Goal: Task Accomplishment & Management: Use online tool/utility

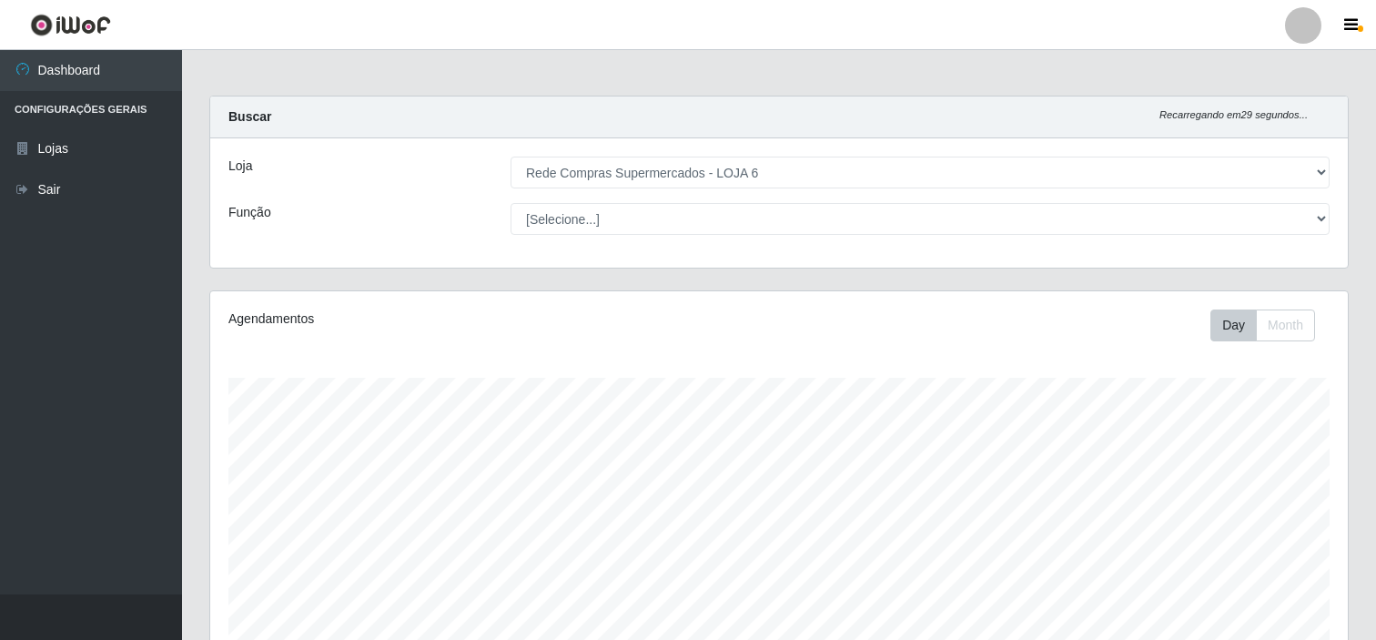
select select "398"
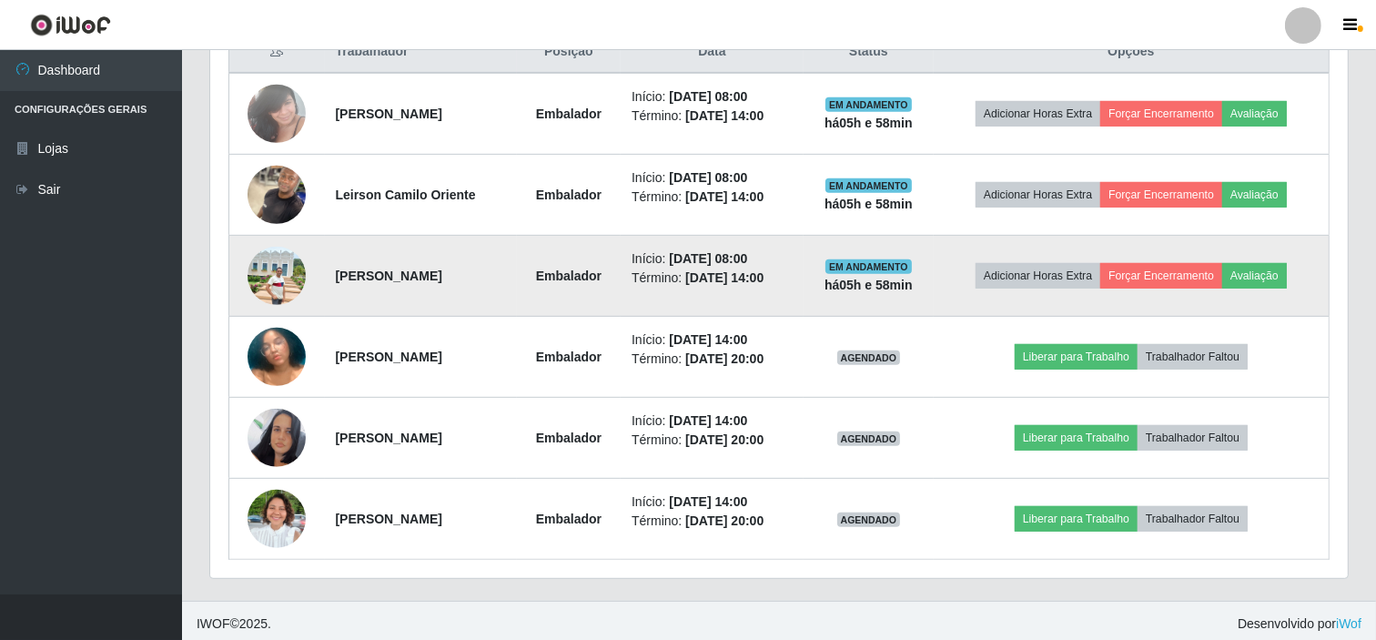
scroll to position [731, 0]
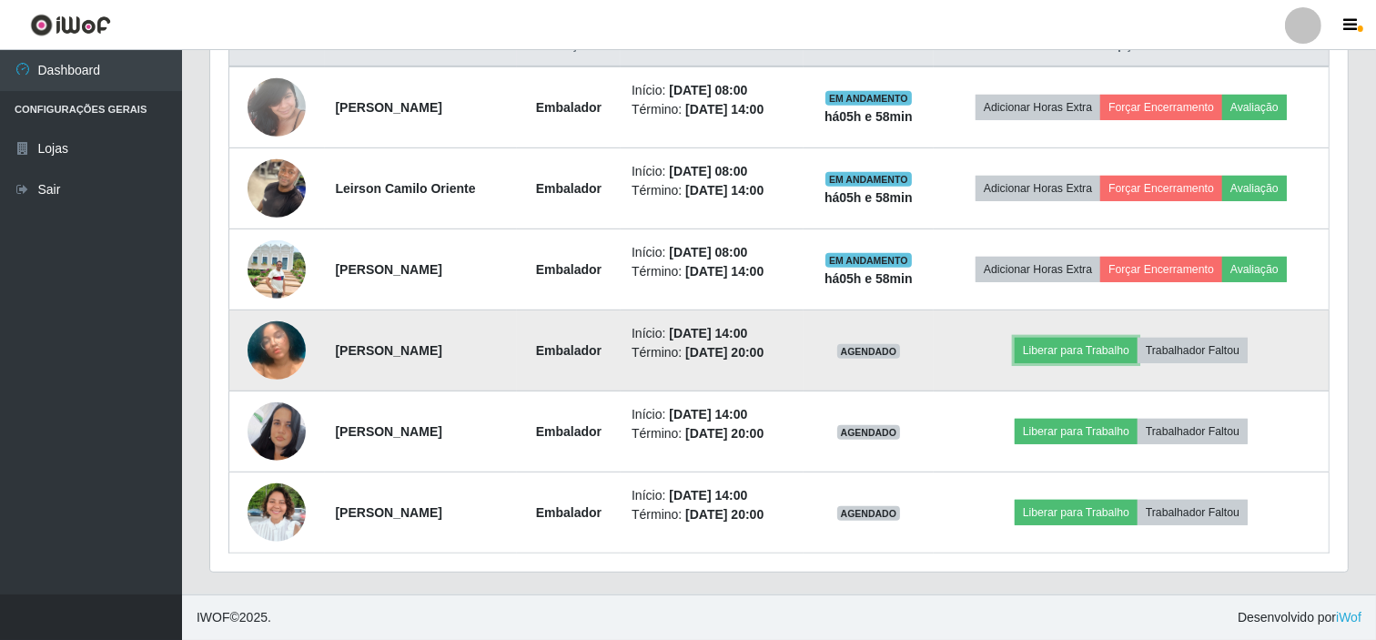
drag, startPoint x: 1120, startPoint y: 355, endPoint x: 1105, endPoint y: 384, distance: 33.0
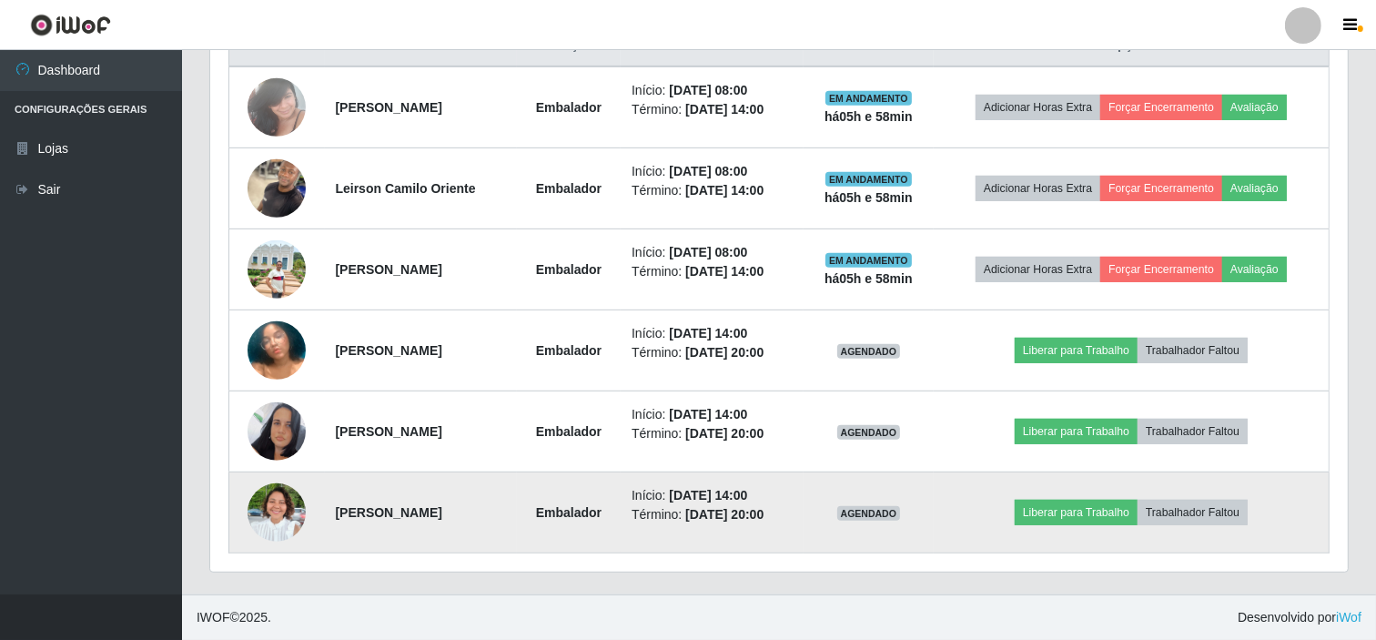
drag, startPoint x: 1105, startPoint y: 384, endPoint x: 945, endPoint y: 513, distance: 205.8
click at [934, 513] on td "AGENDADO" at bounding box center [869, 512] width 130 height 81
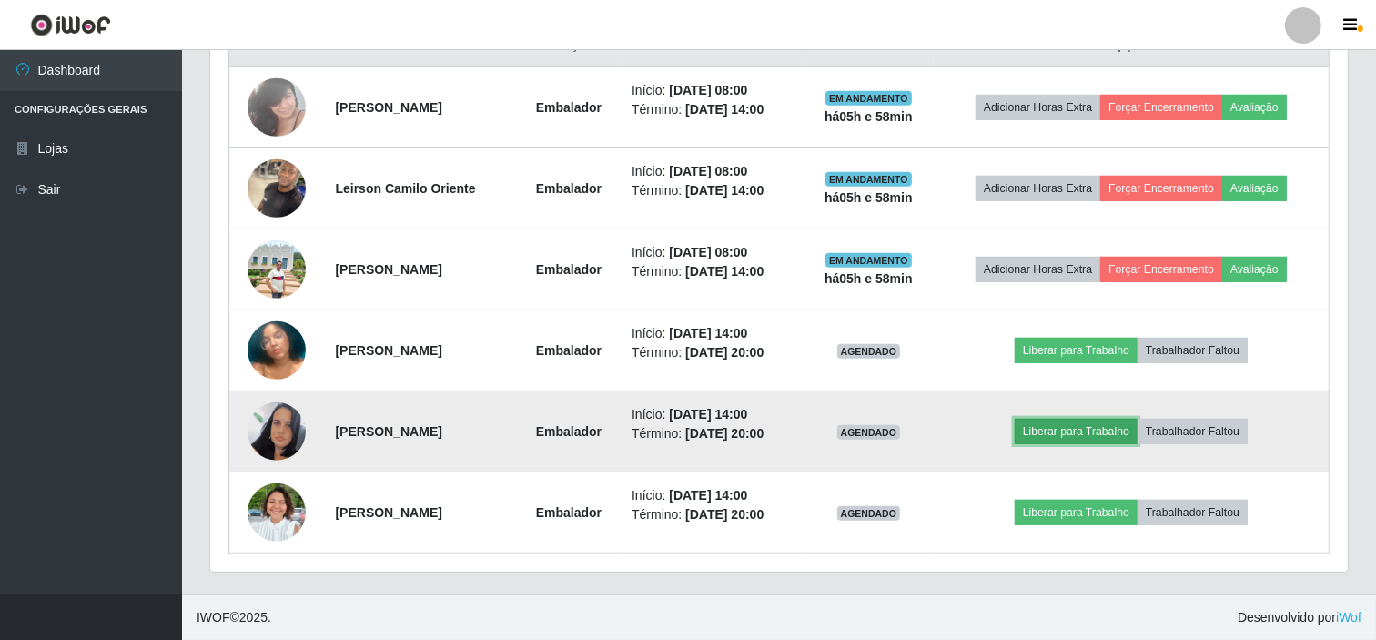
click at [1099, 434] on button "Liberar para Trabalho" at bounding box center [1076, 431] width 123 height 25
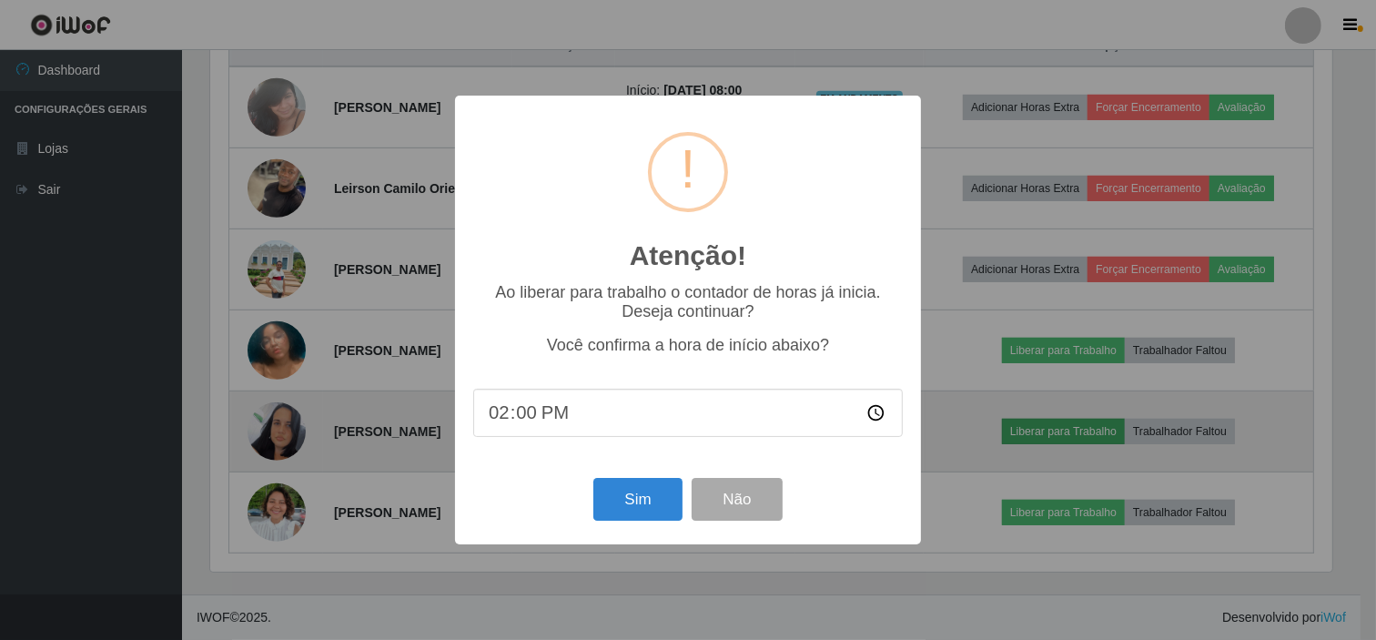
scroll to position [377, 1126]
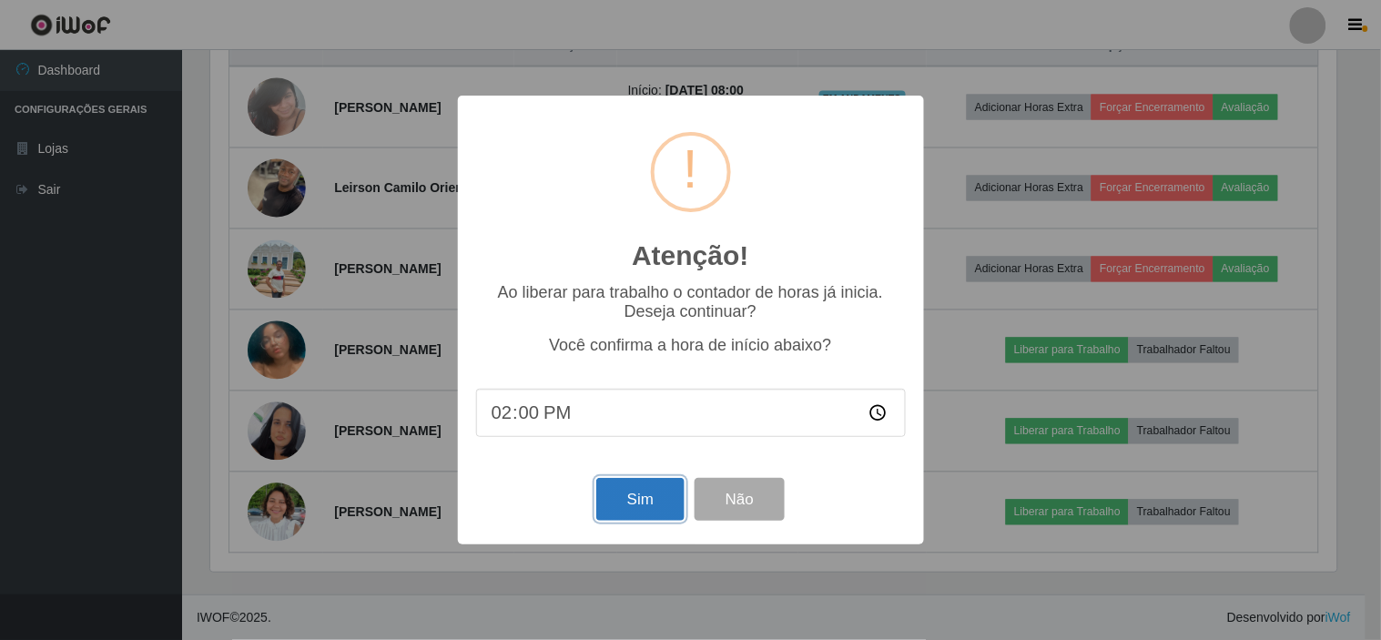
click at [642, 496] on button "Sim" at bounding box center [640, 499] width 88 height 43
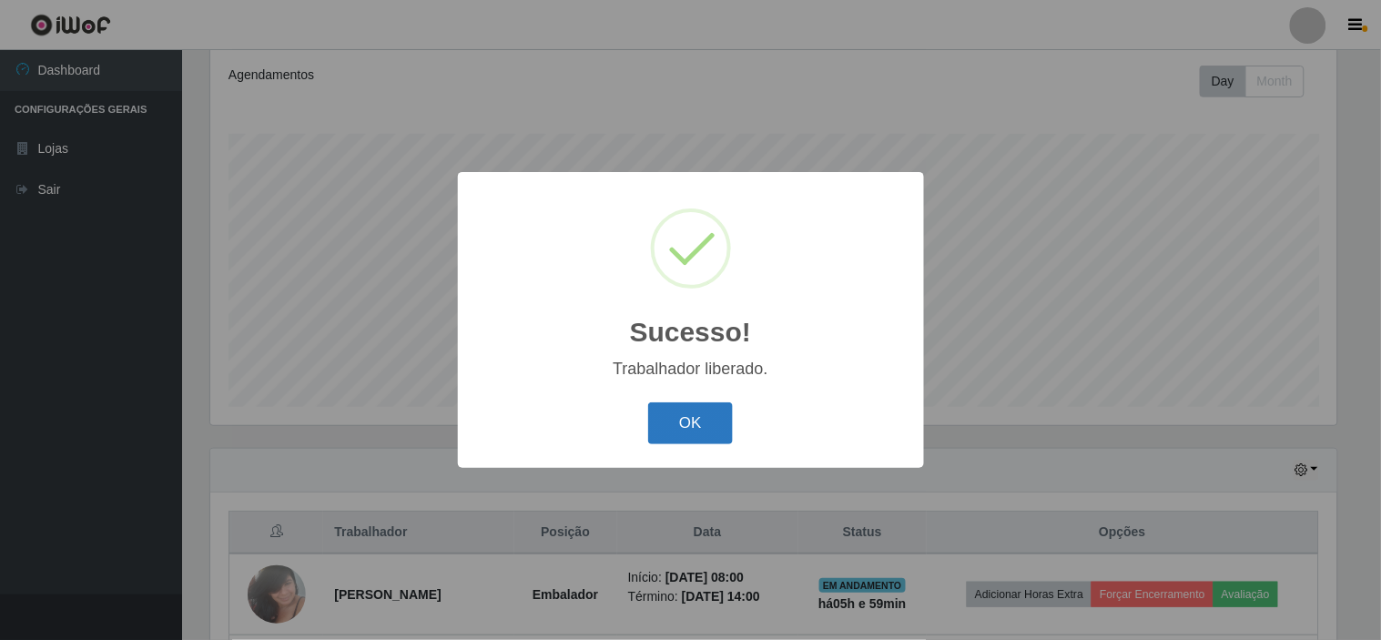
click at [667, 425] on button "OK" at bounding box center [690, 423] width 85 height 43
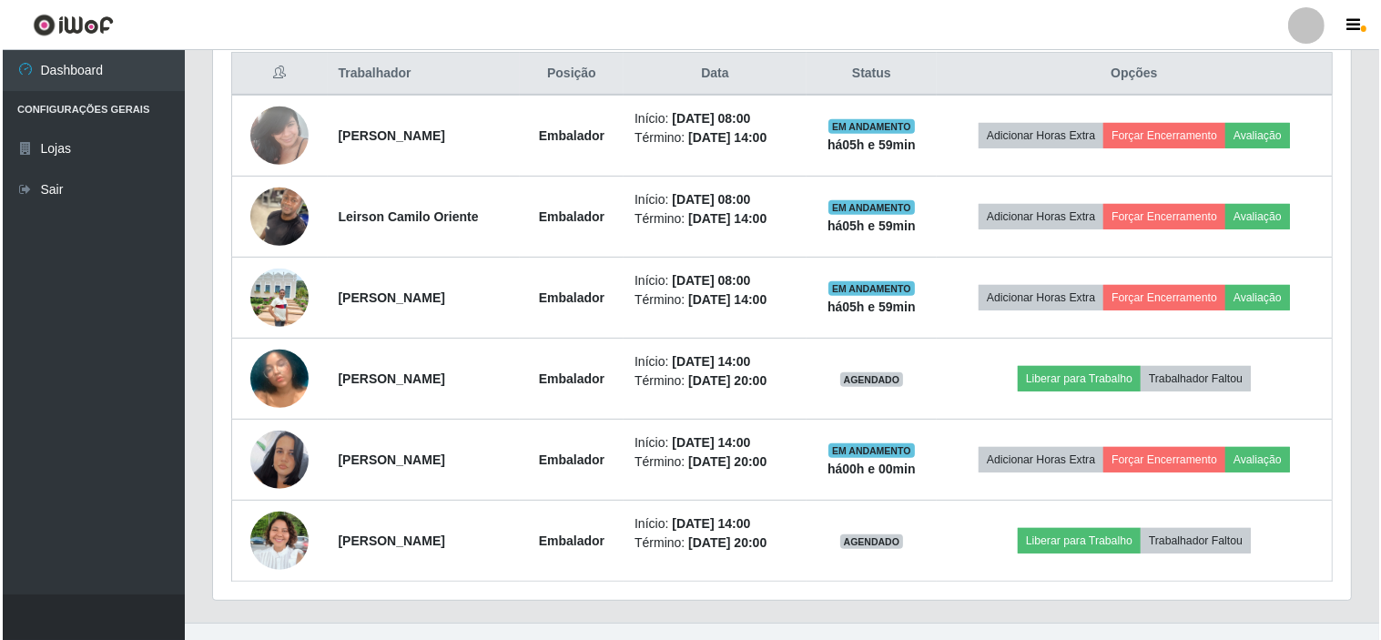
scroll to position [731, 0]
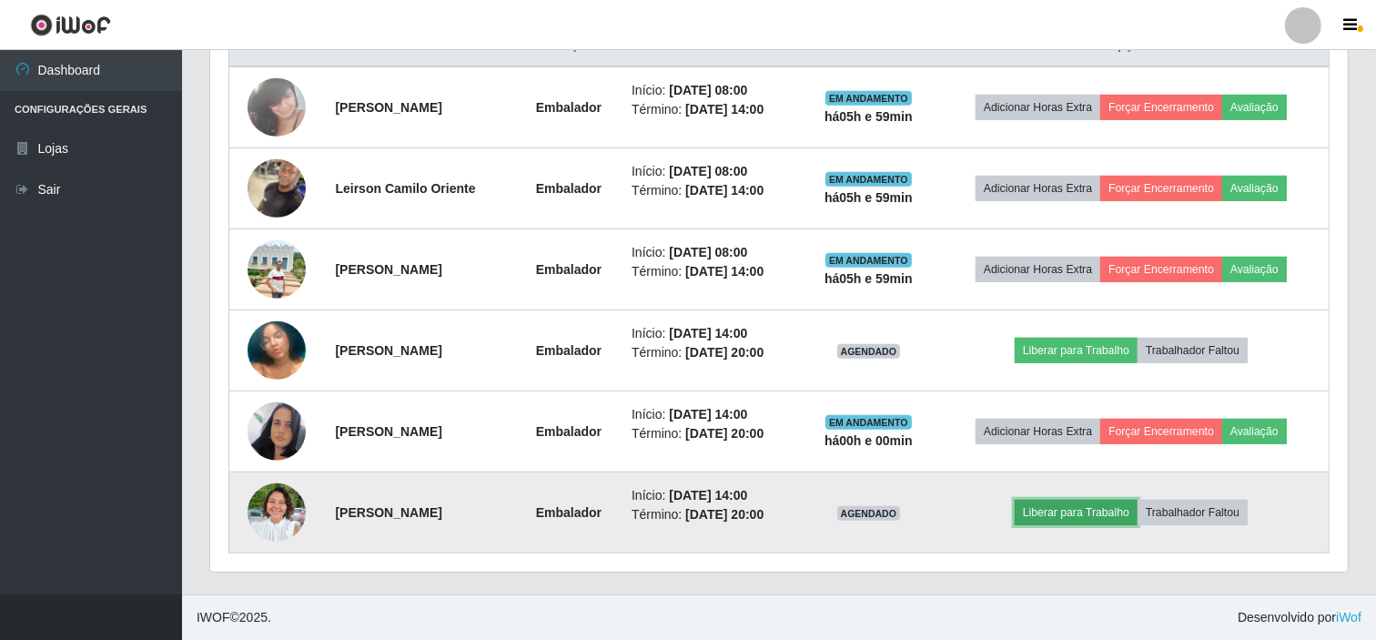
click at [1071, 519] on button "Liberar para Trabalho" at bounding box center [1076, 512] width 123 height 25
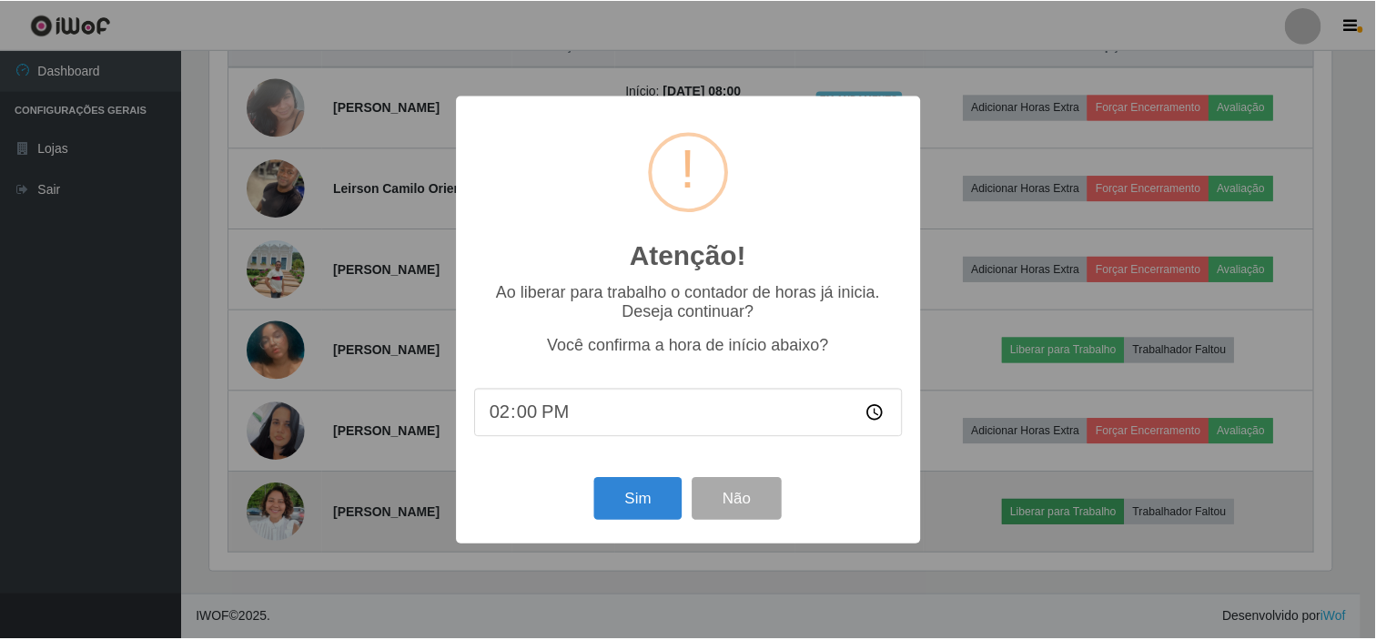
scroll to position [377, 1126]
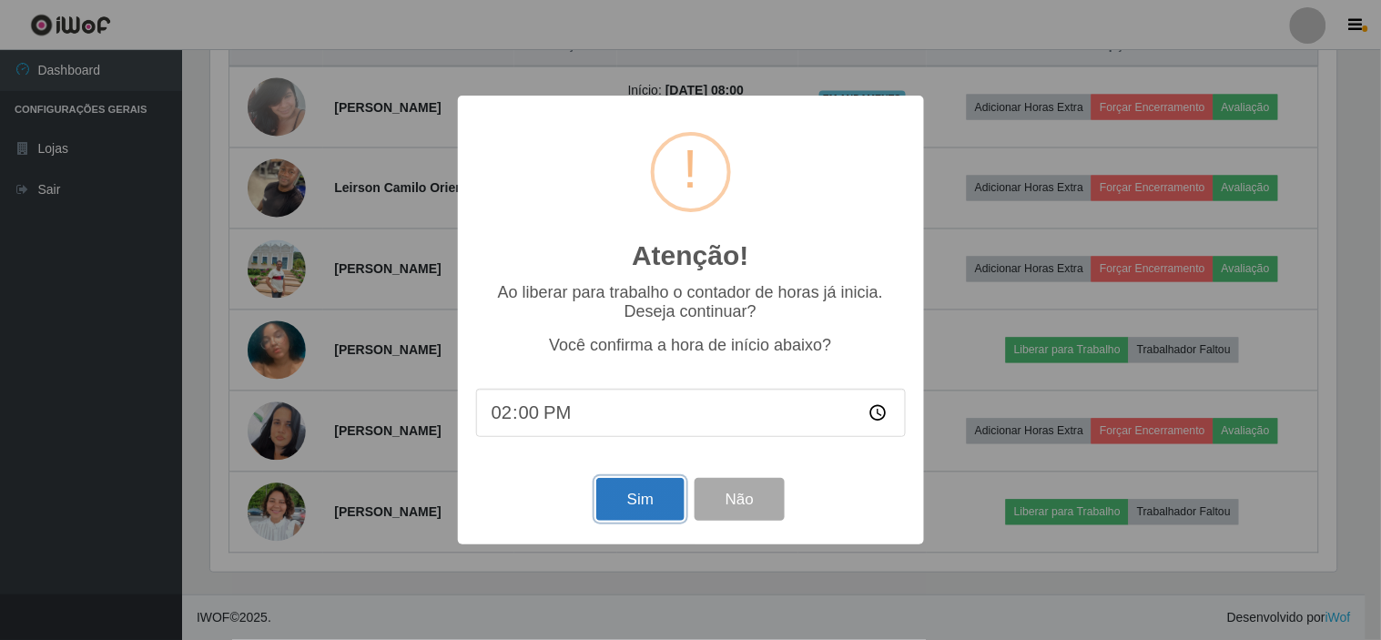
click at [644, 494] on button "Sim" at bounding box center [640, 499] width 88 height 43
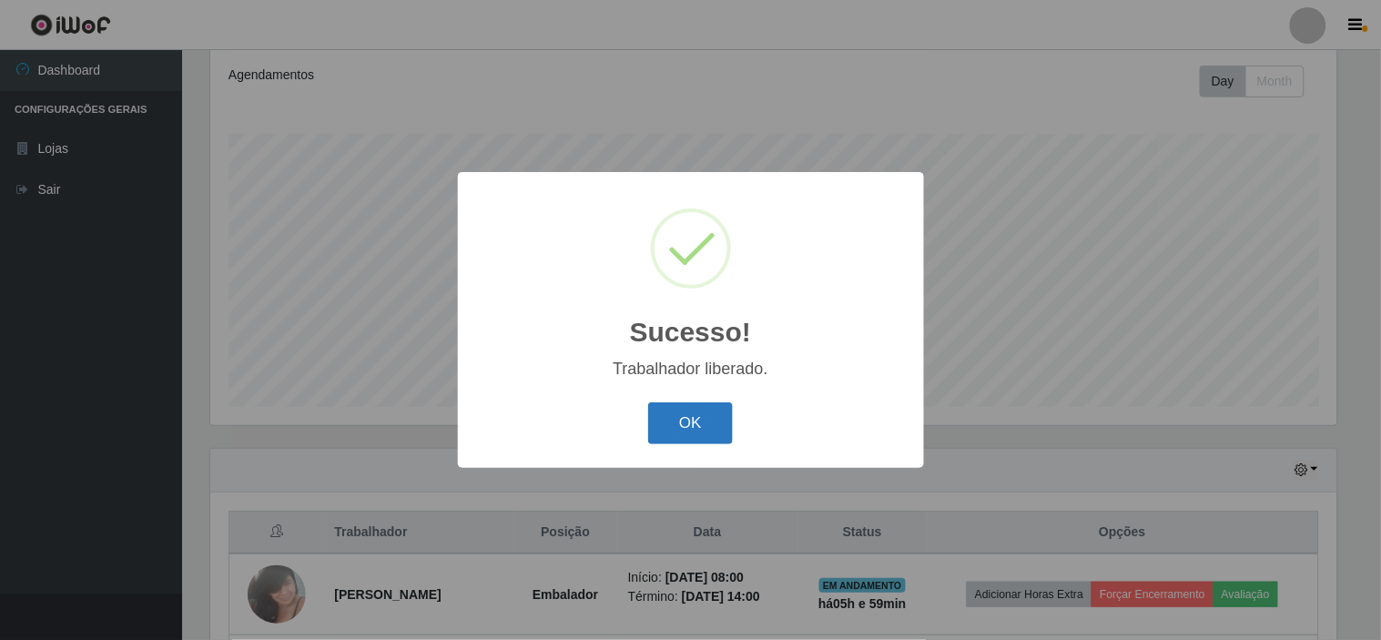
click at [703, 433] on button "OK" at bounding box center [690, 423] width 85 height 43
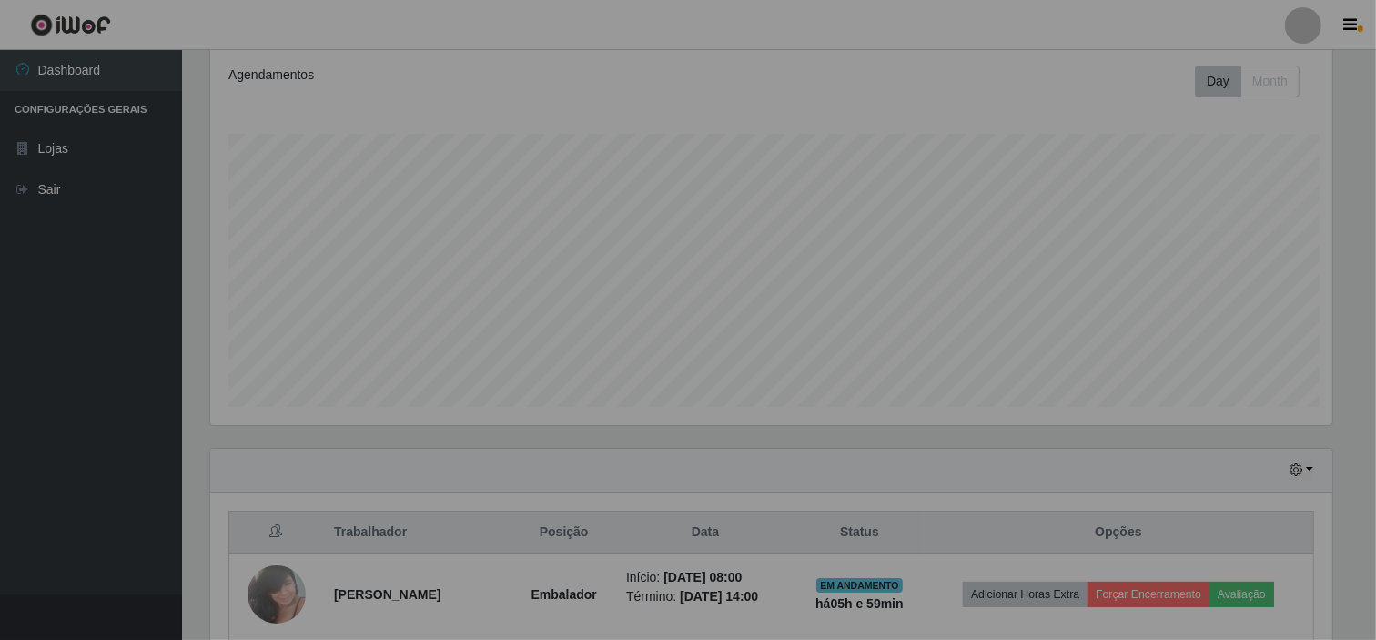
scroll to position [377, 1138]
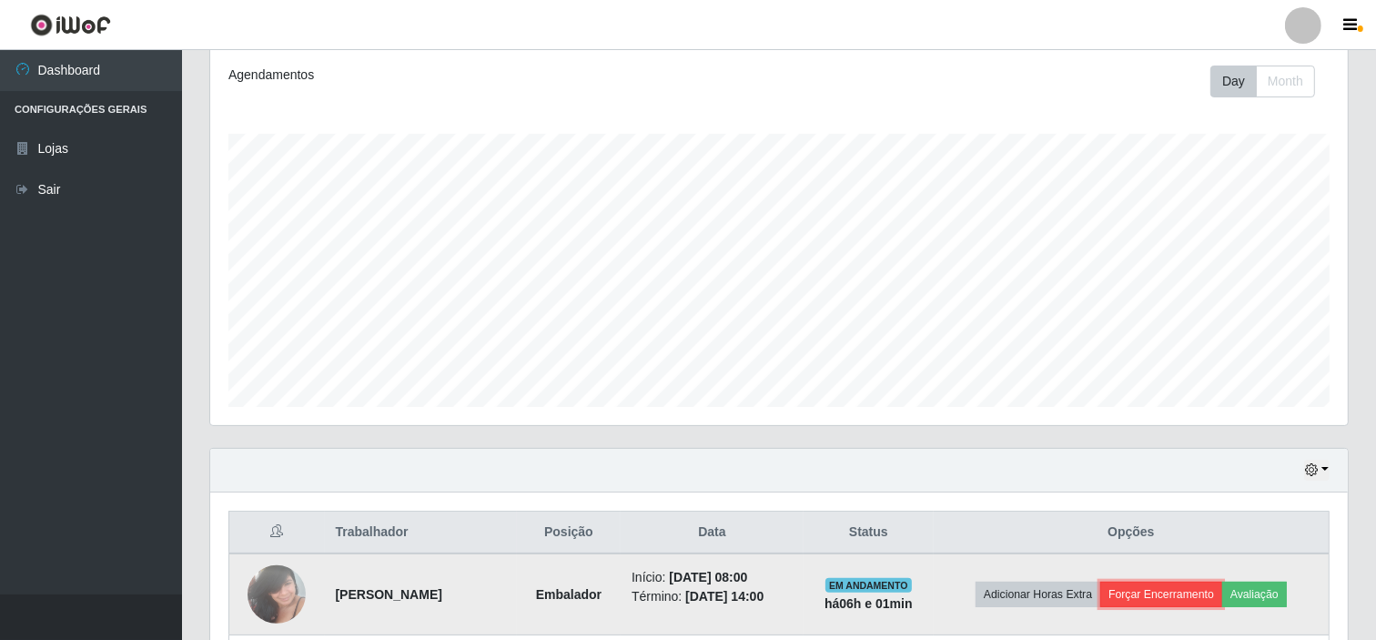
click at [1199, 589] on button "Forçar Encerramento" at bounding box center [1161, 594] width 122 height 25
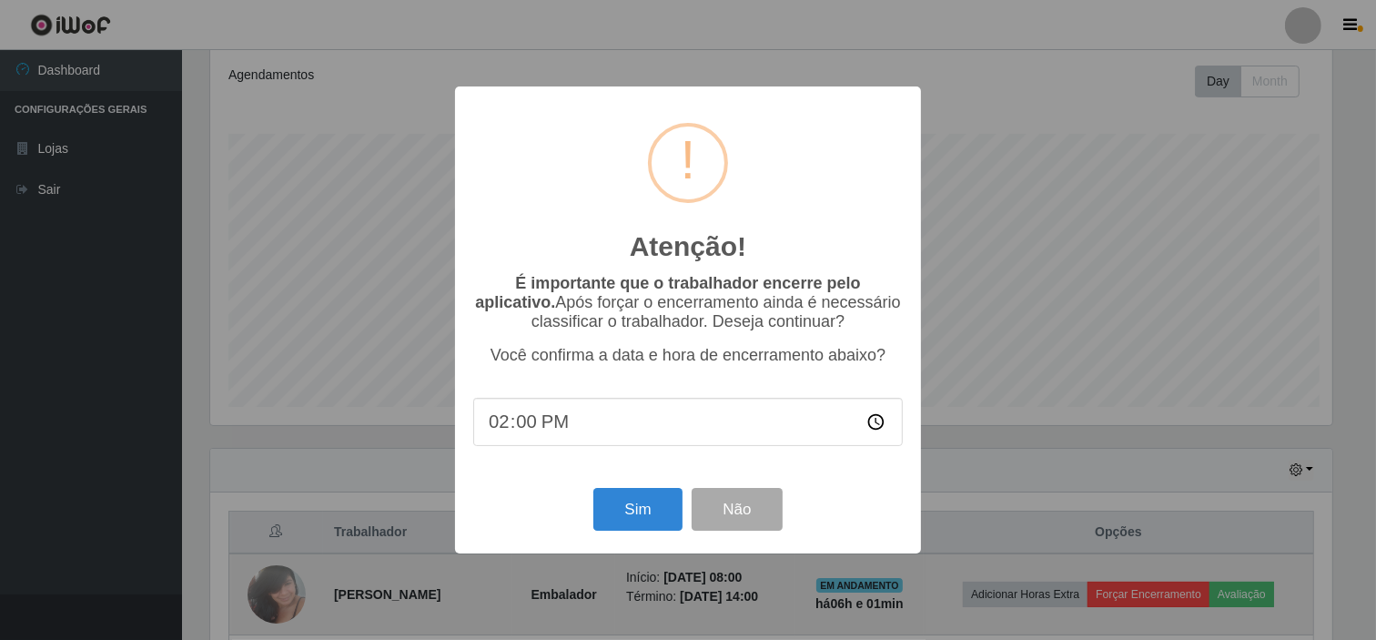
scroll to position [377, 1126]
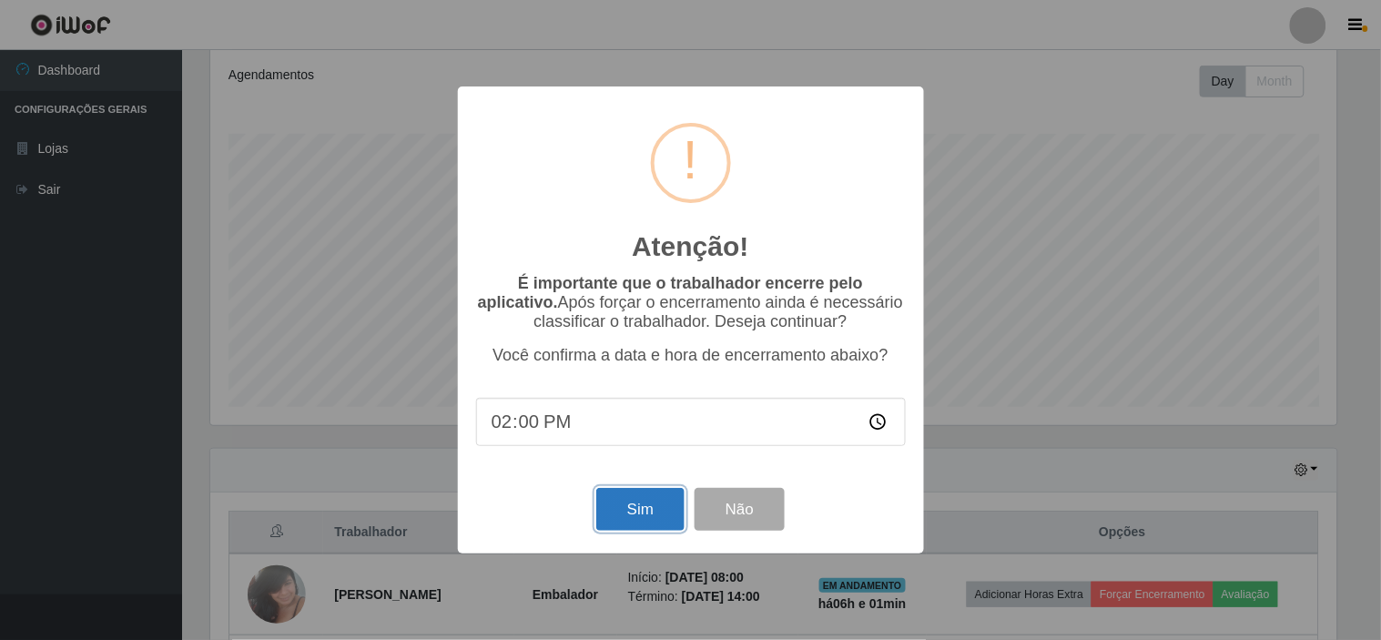
click at [653, 496] on button "Sim" at bounding box center [640, 509] width 88 height 43
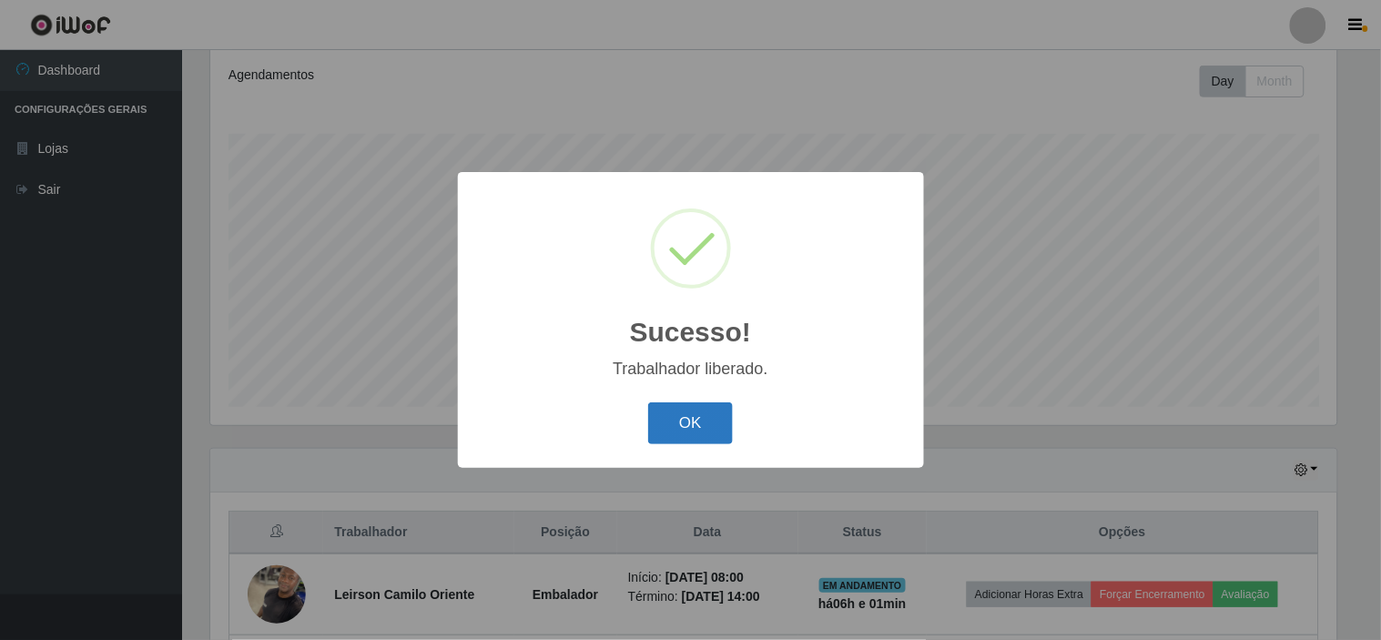
click at [688, 423] on button "OK" at bounding box center [690, 423] width 85 height 43
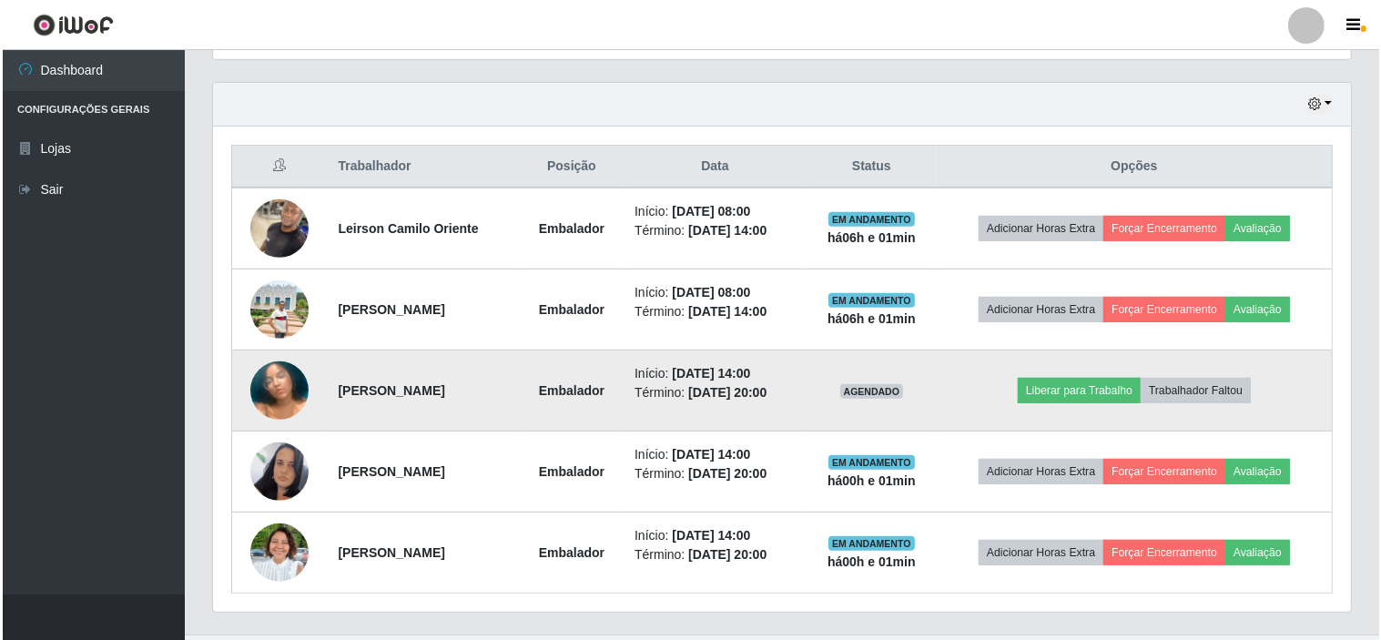
scroll to position [649, 0]
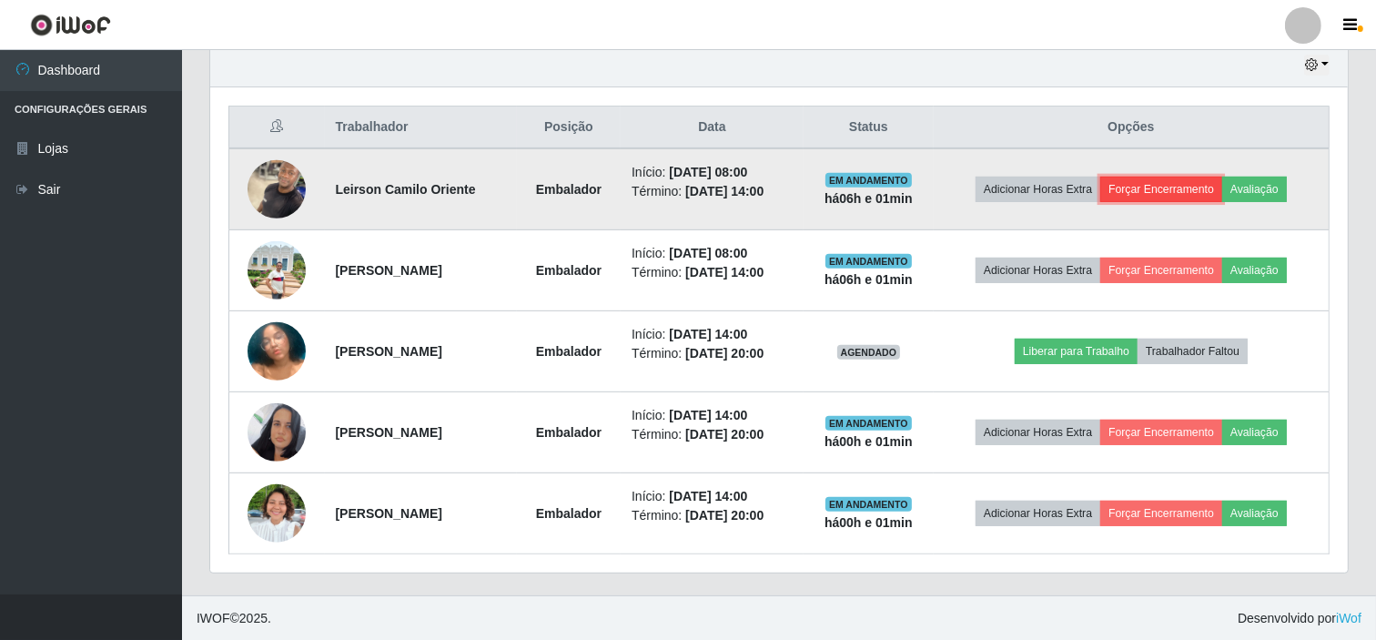
click at [1143, 198] on button "Forçar Encerramento" at bounding box center [1161, 189] width 122 height 25
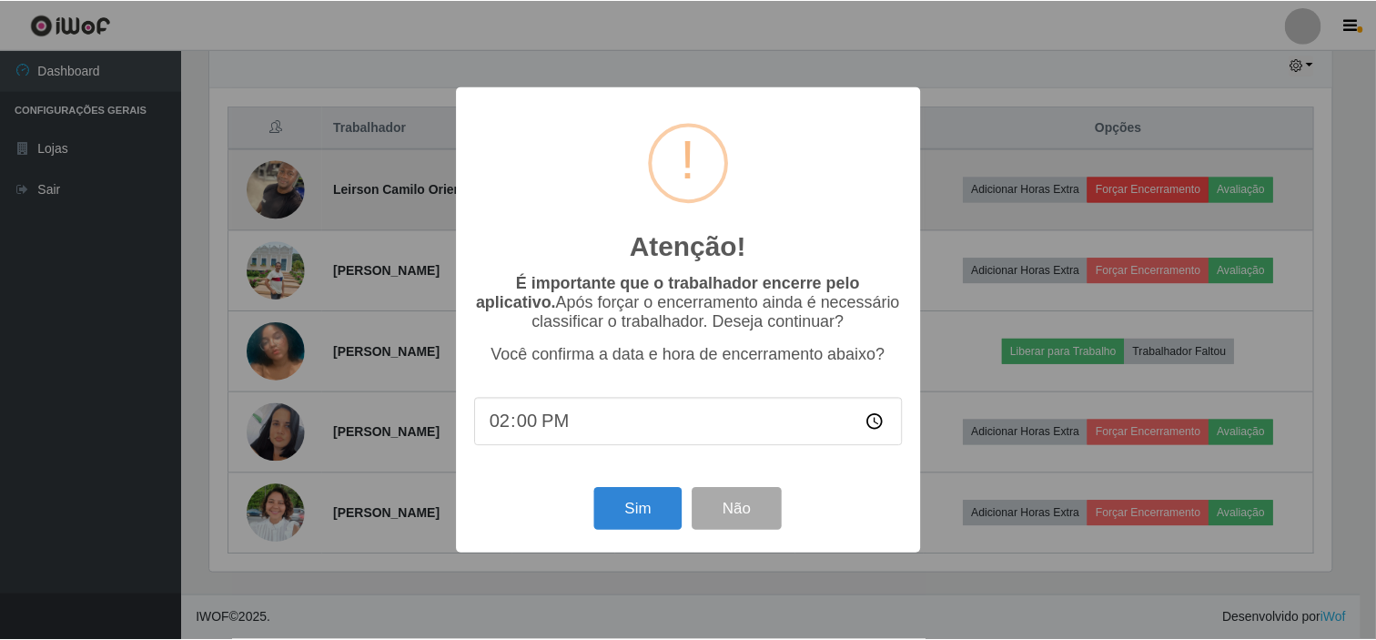
scroll to position [377, 1126]
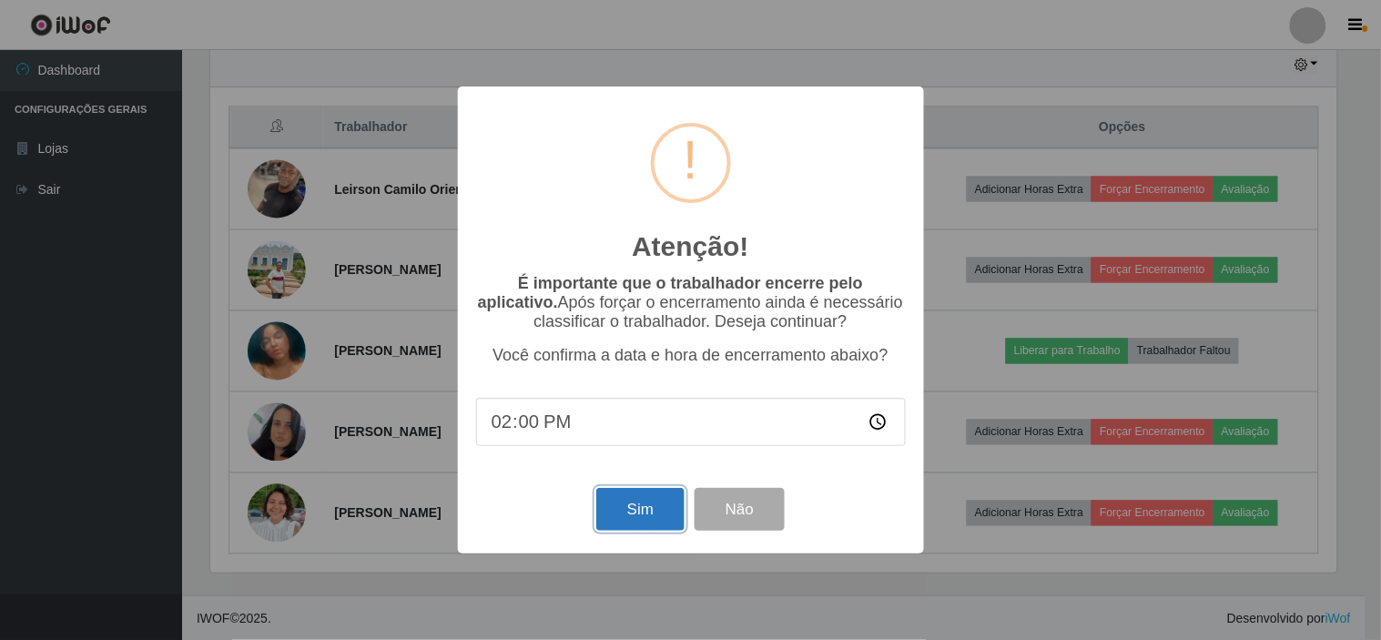
click at [665, 512] on button "Sim" at bounding box center [640, 509] width 88 height 43
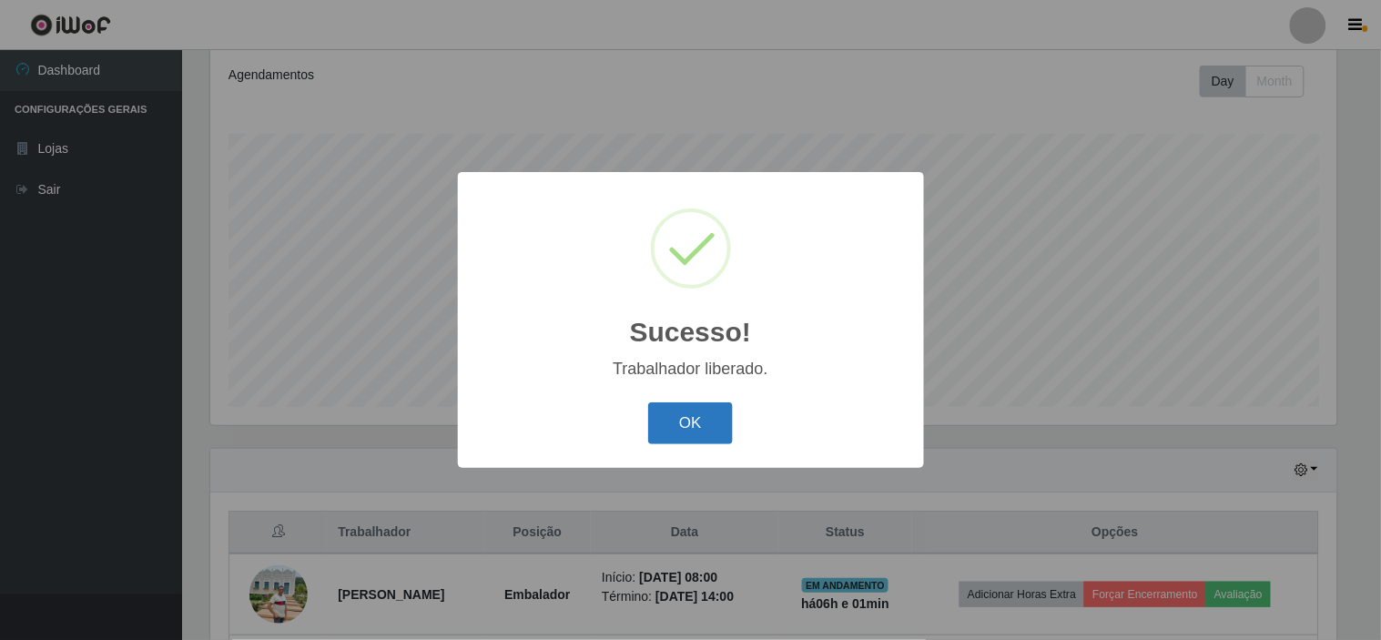
click at [703, 416] on button "OK" at bounding box center [690, 423] width 85 height 43
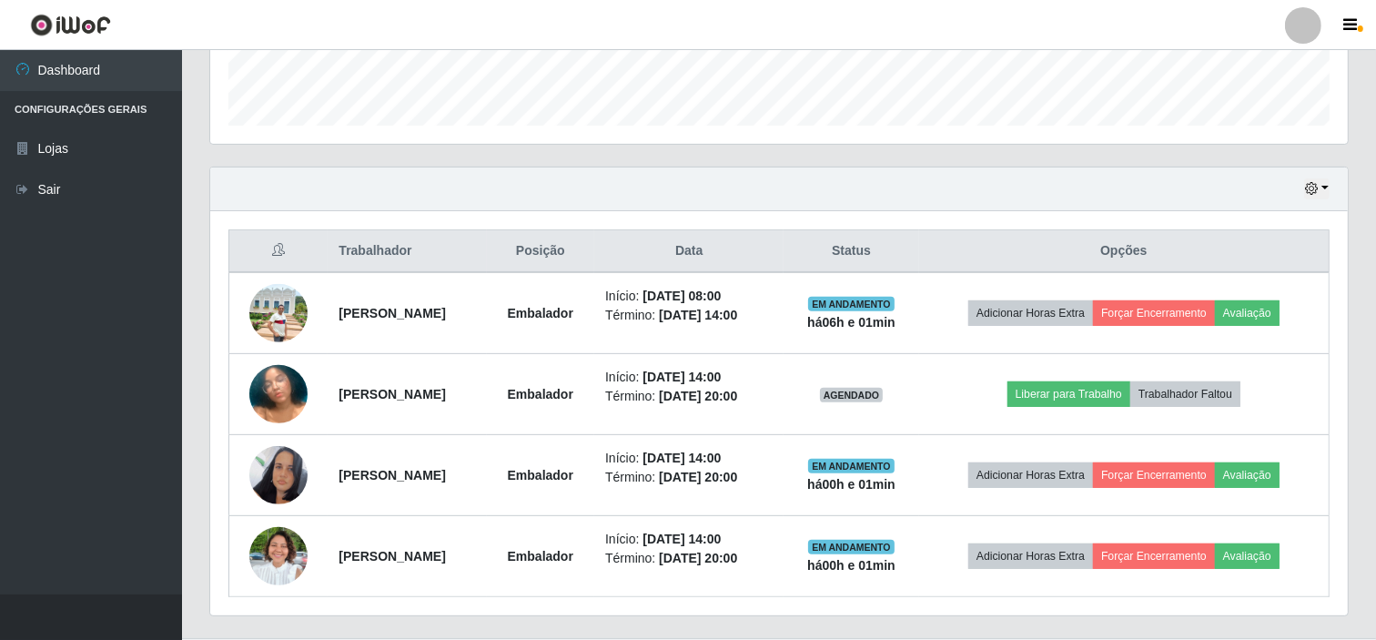
scroll to position [447, 0]
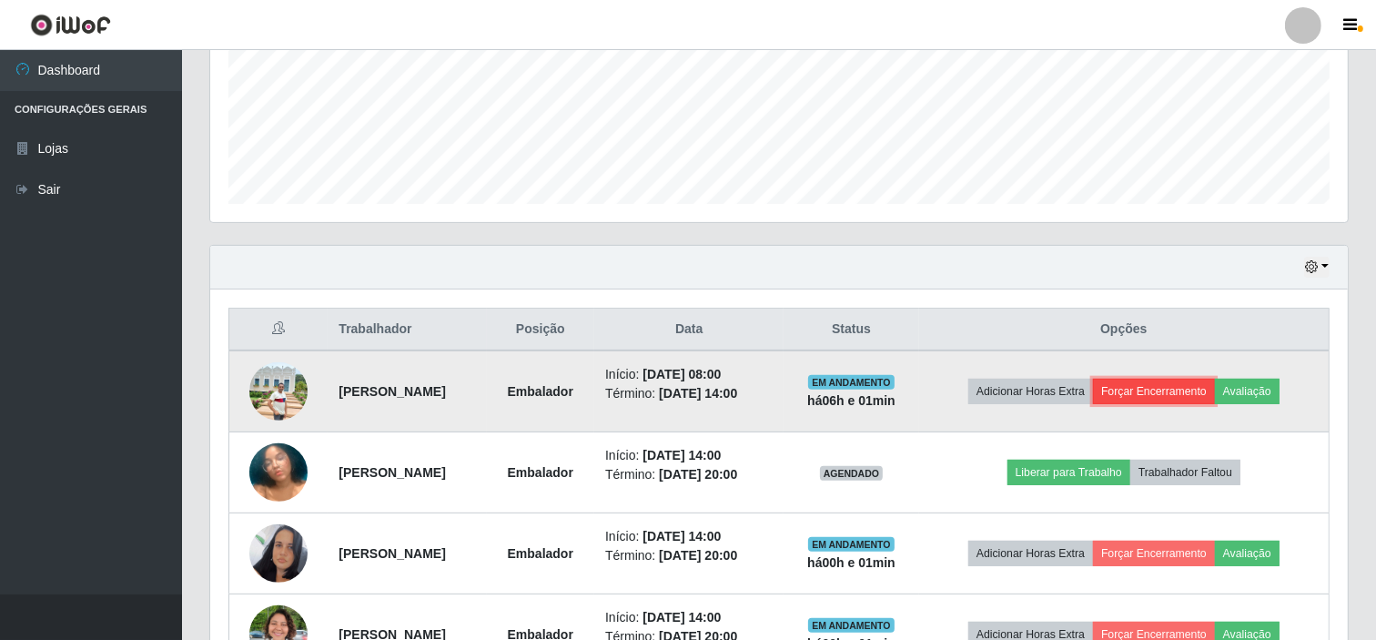
click at [1172, 389] on button "Forçar Encerramento" at bounding box center [1154, 391] width 122 height 25
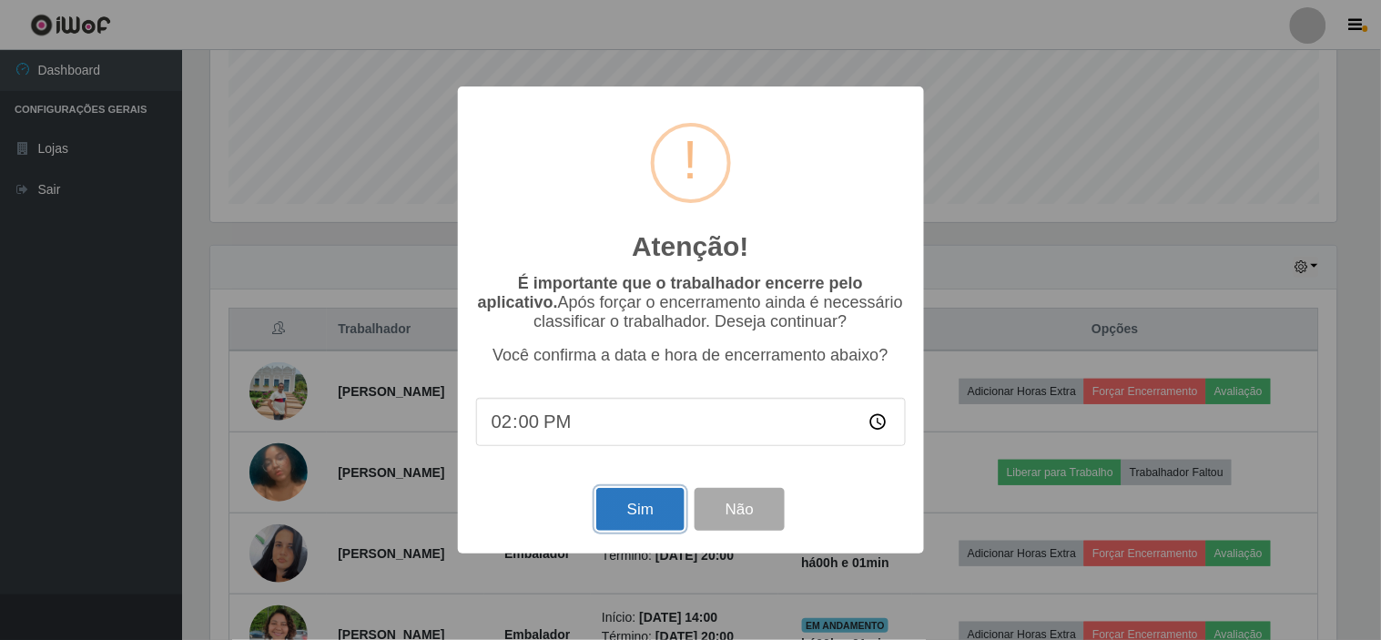
click at [665, 495] on button "Sim" at bounding box center [640, 509] width 88 height 43
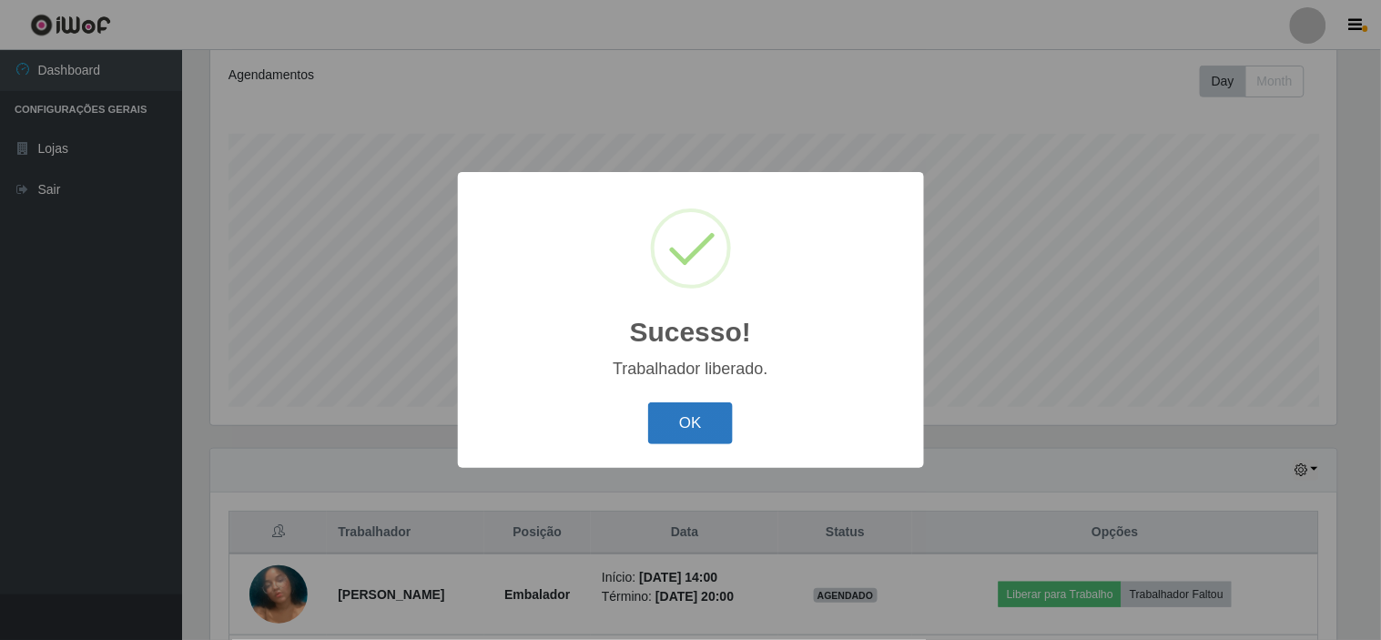
click at [696, 422] on button "OK" at bounding box center [690, 423] width 85 height 43
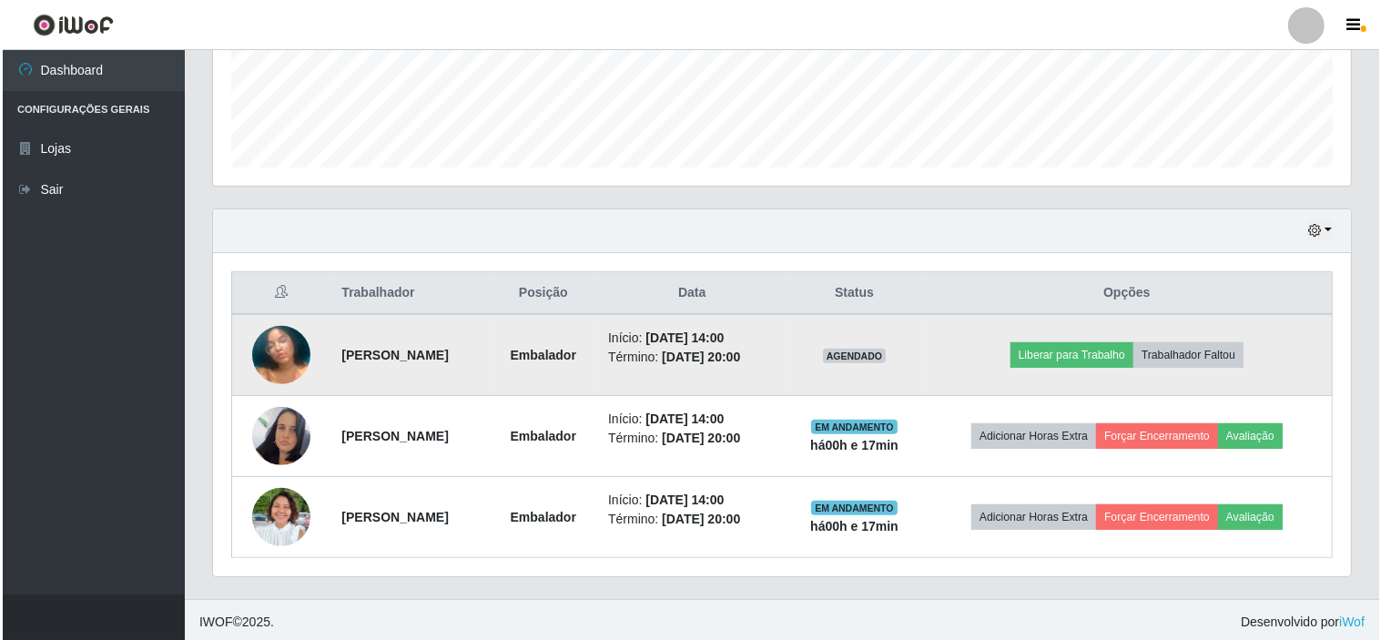
scroll to position [488, 0]
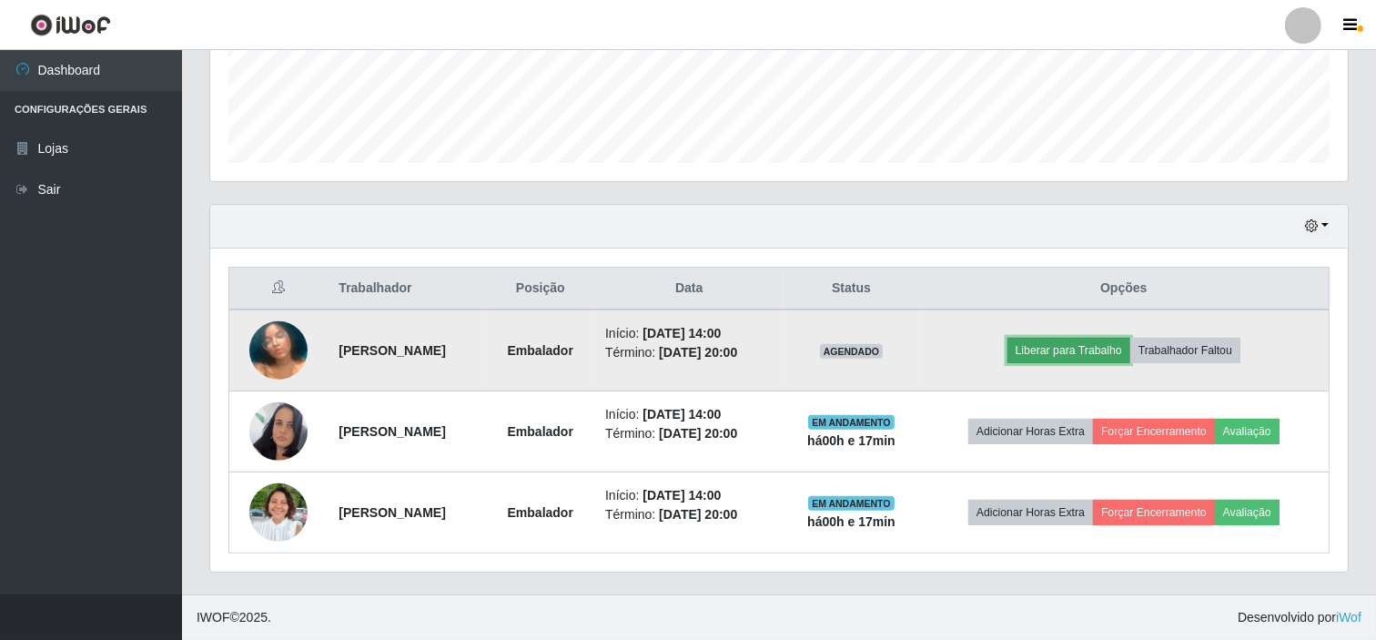
click at [1114, 341] on button "Liberar para Trabalho" at bounding box center [1069, 350] width 123 height 25
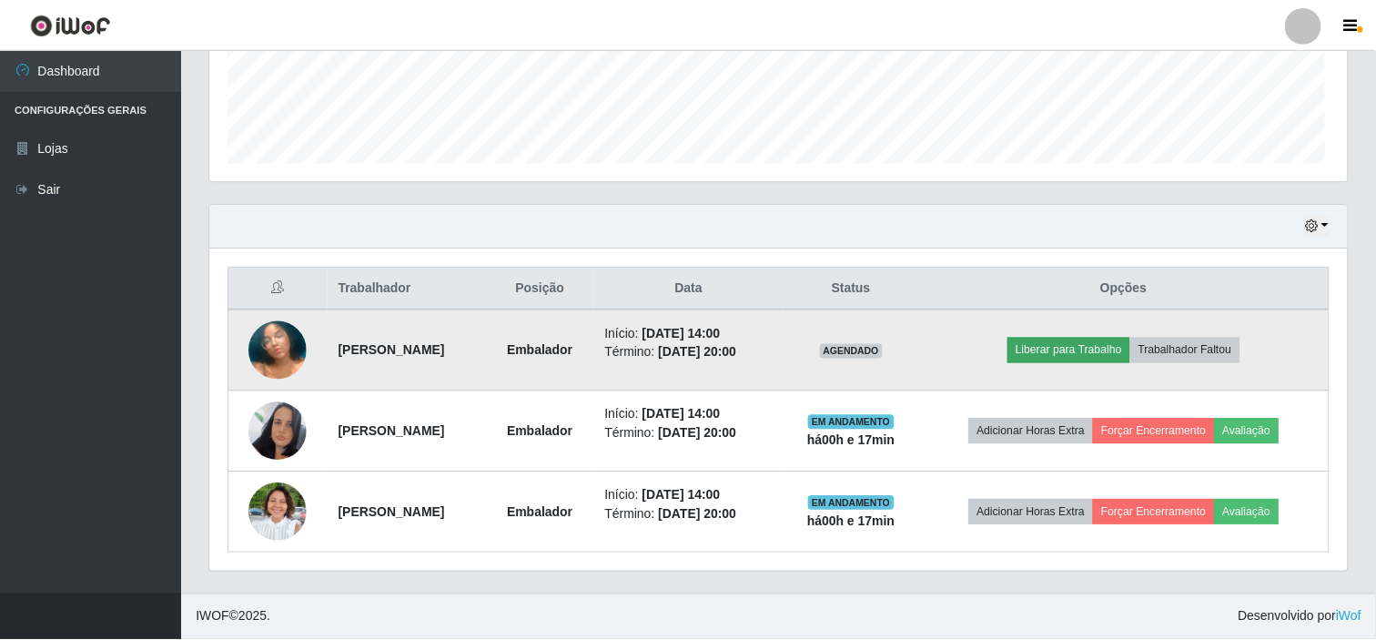
scroll to position [377, 1126]
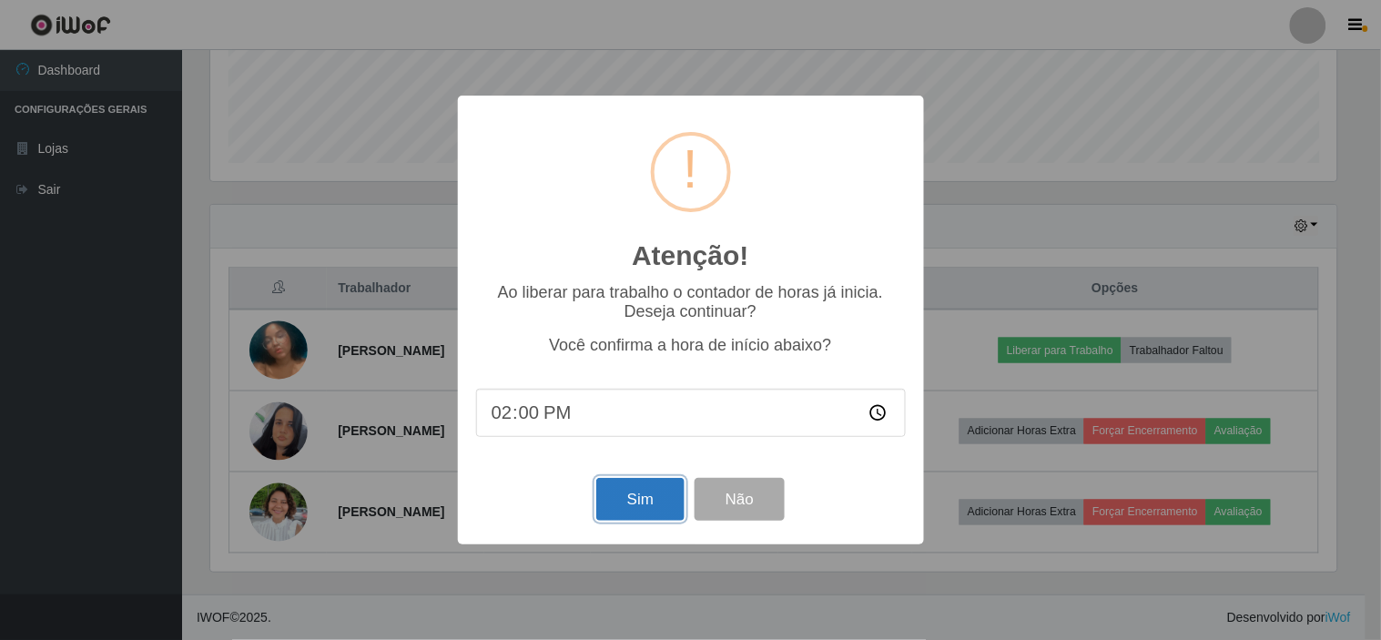
click at [664, 502] on button "Sim" at bounding box center [640, 499] width 88 height 43
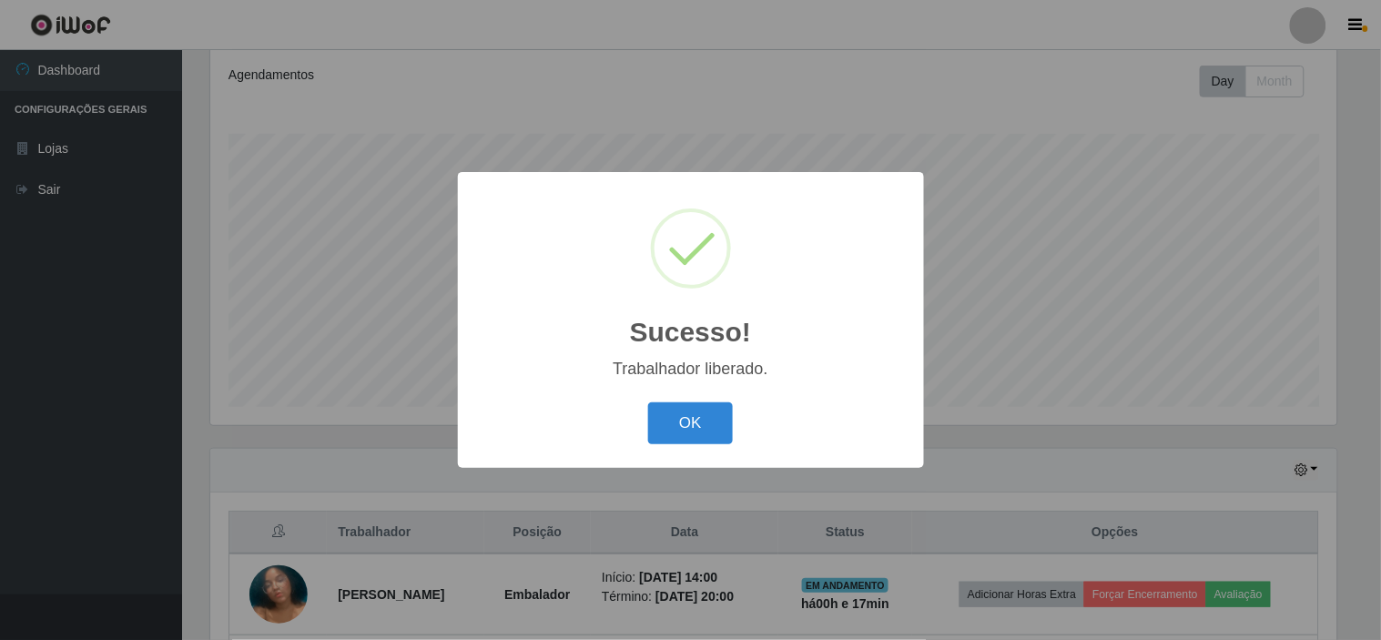
click at [712, 399] on div "OK Cancel" at bounding box center [691, 423] width 430 height 52
click at [710, 417] on button "OK" at bounding box center [690, 423] width 85 height 43
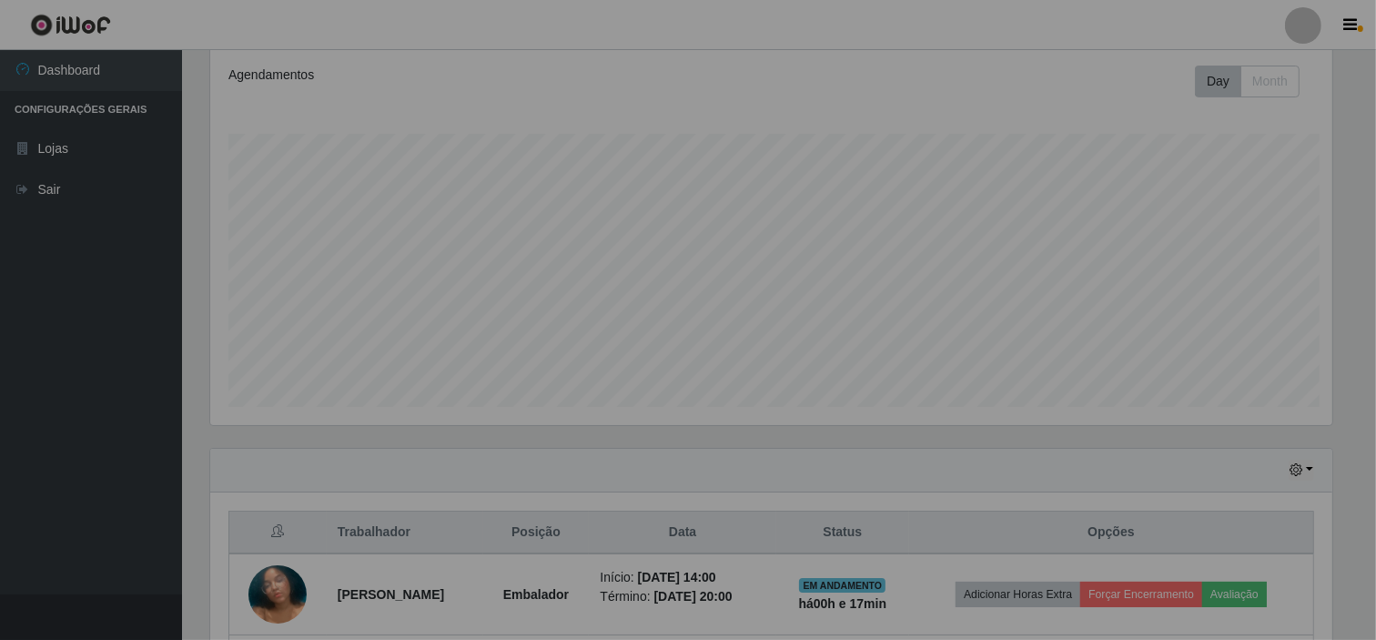
scroll to position [377, 1138]
